Goal: Navigation & Orientation: Find specific page/section

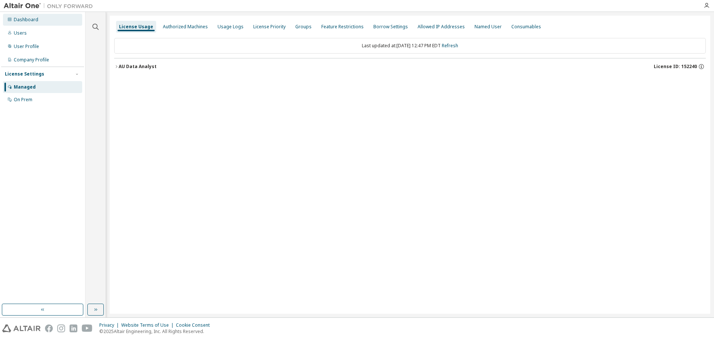
click at [31, 18] on div "Dashboard" at bounding box center [26, 20] width 25 height 6
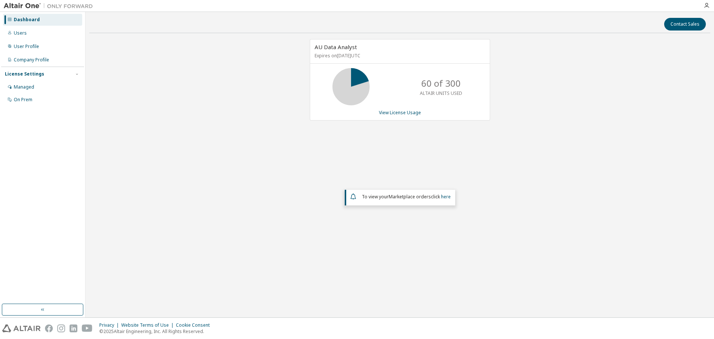
click at [195, 283] on div "Contact Sales AU Data Analyst Expires on [DATE] UTC 60 of 300 ALTAIR UNITS USED…" at bounding box center [399, 165] width 621 height 298
